Goal: Task Accomplishment & Management: Manage account settings

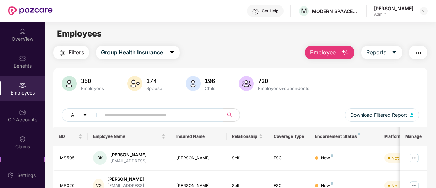
click at [135, 117] on input "text" at bounding box center [160, 115] width 110 height 10
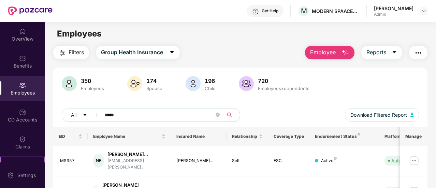
type input "*****"
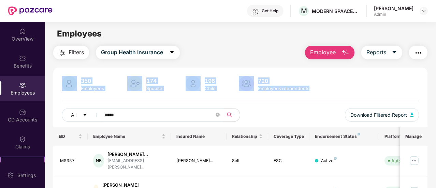
drag, startPoint x: 435, startPoint y: 51, endPoint x: 436, endPoint y: 88, distance: 37.2
click at [436, 88] on div "OverView Benefits Employees CD Accounts Claims Stepathon New Challenge 13 Endor…" at bounding box center [218, 105] width 436 height 166
click at [419, 84] on div "350 Employees 174 Spouse 196 Child 720 Employees+dependents" at bounding box center [240, 84] width 357 height 16
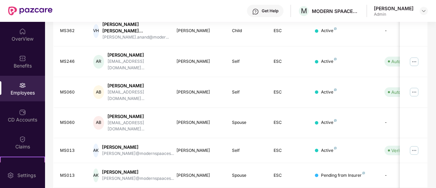
scroll to position [228, 0]
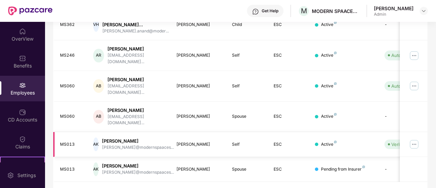
click at [414, 139] on img at bounding box center [414, 144] width 11 height 11
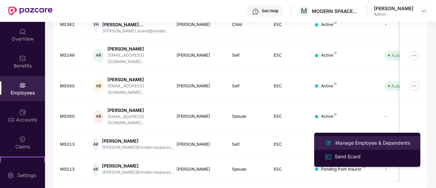
click at [359, 143] on div "Manage Employee & Dependents" at bounding box center [372, 143] width 77 height 8
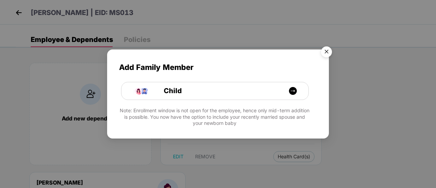
click at [326, 50] on img "Close" at bounding box center [326, 52] width 19 height 19
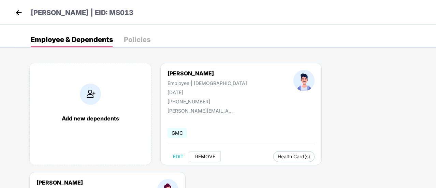
click at [202, 156] on span "REMOVE" at bounding box center [205, 156] width 20 height 5
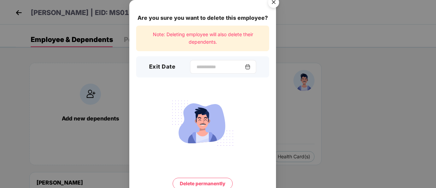
click at [250, 65] on img at bounding box center [247, 66] width 5 height 5
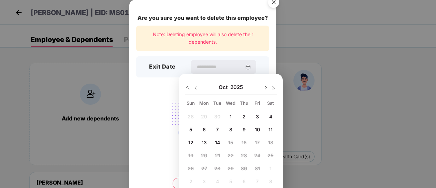
click at [197, 86] on img at bounding box center [195, 87] width 5 height 5
click at [205, 168] on span "29" at bounding box center [204, 169] width 6 height 6
type input "**********"
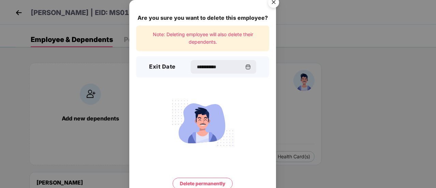
click at [196, 184] on button "Delete permanently" at bounding box center [203, 184] width 60 height 12
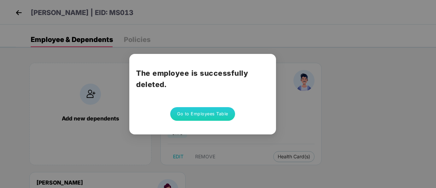
click at [201, 112] on button "Go to Employees Table" at bounding box center [202, 114] width 65 height 14
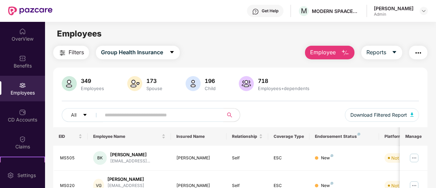
click at [139, 119] on input "text" at bounding box center [160, 115] width 110 height 10
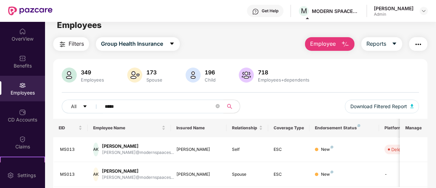
scroll to position [0, 0]
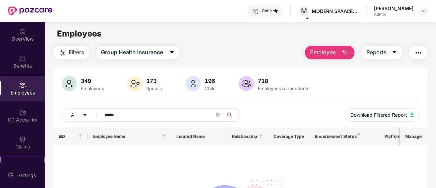
type input "*****"
